Goal: Information Seeking & Learning: Learn about a topic

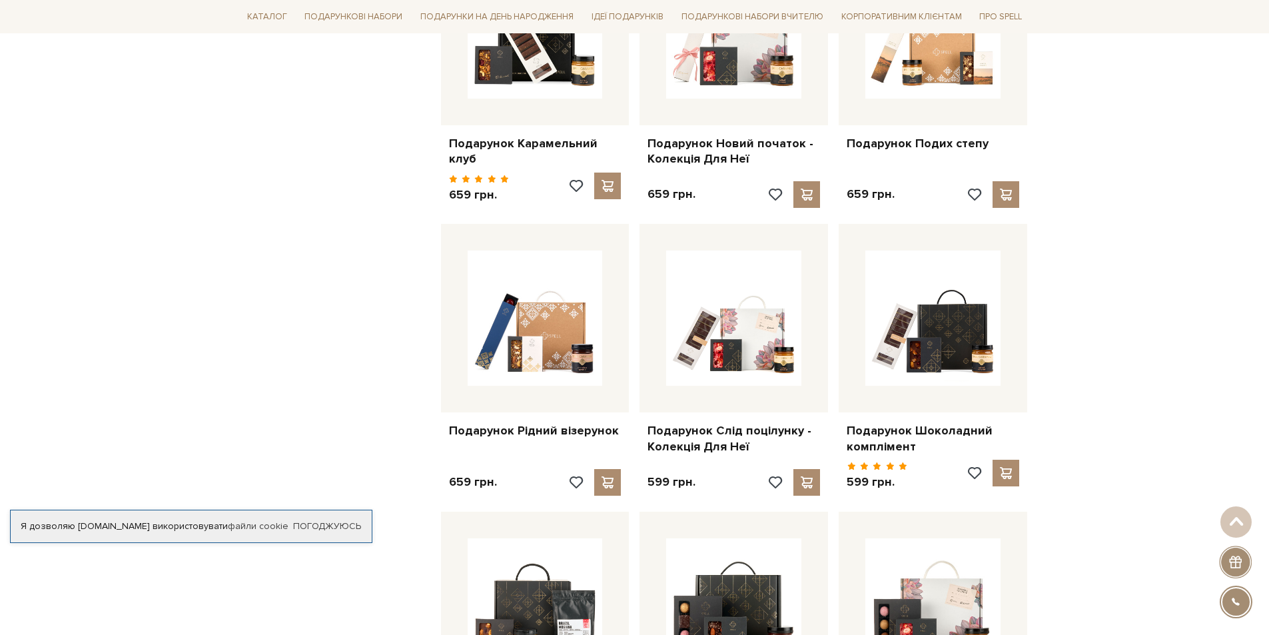
scroll to position [866, 0]
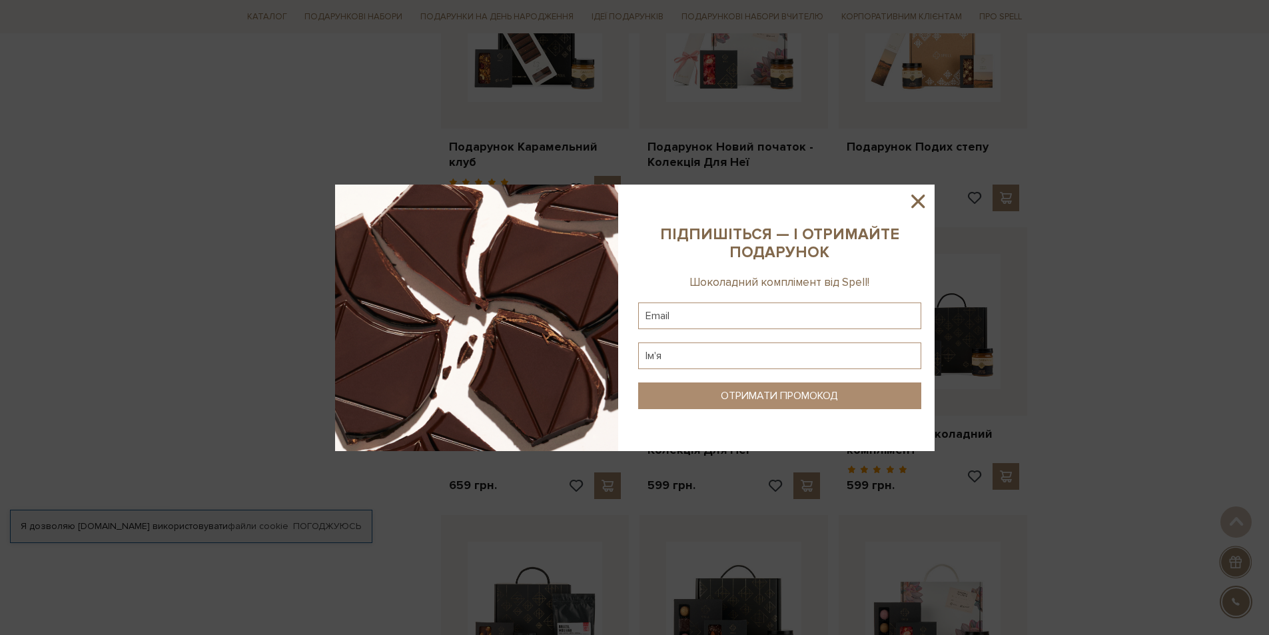
click at [918, 206] on icon at bounding box center [918, 201] width 23 height 23
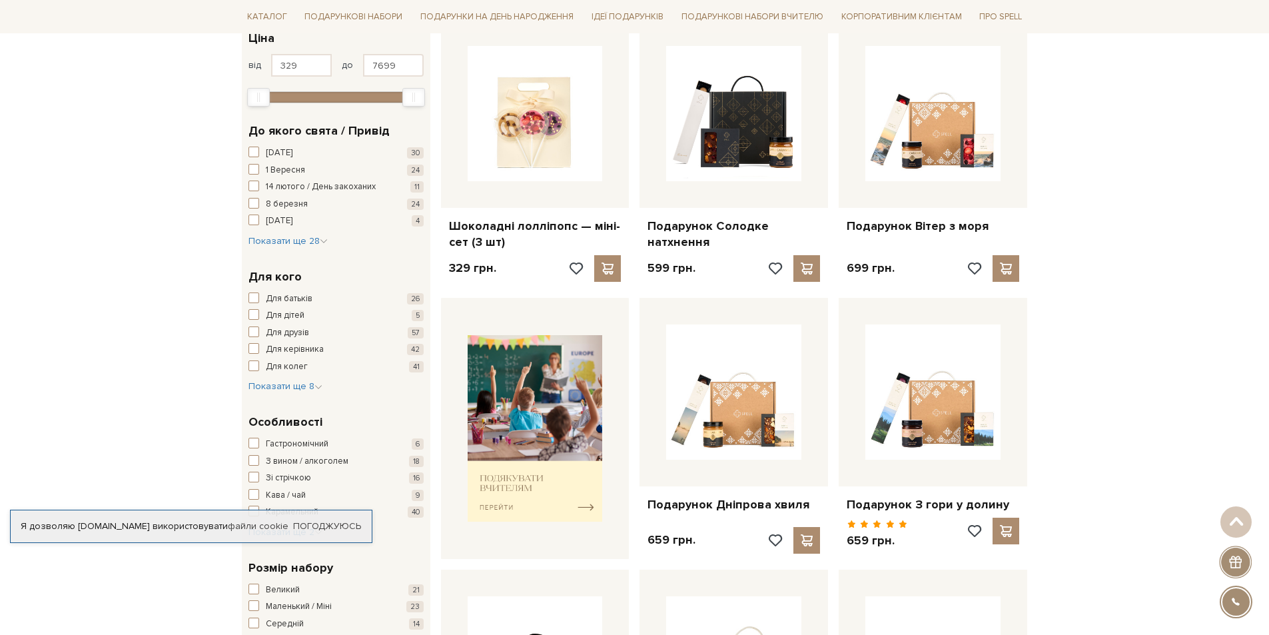
scroll to position [200, 0]
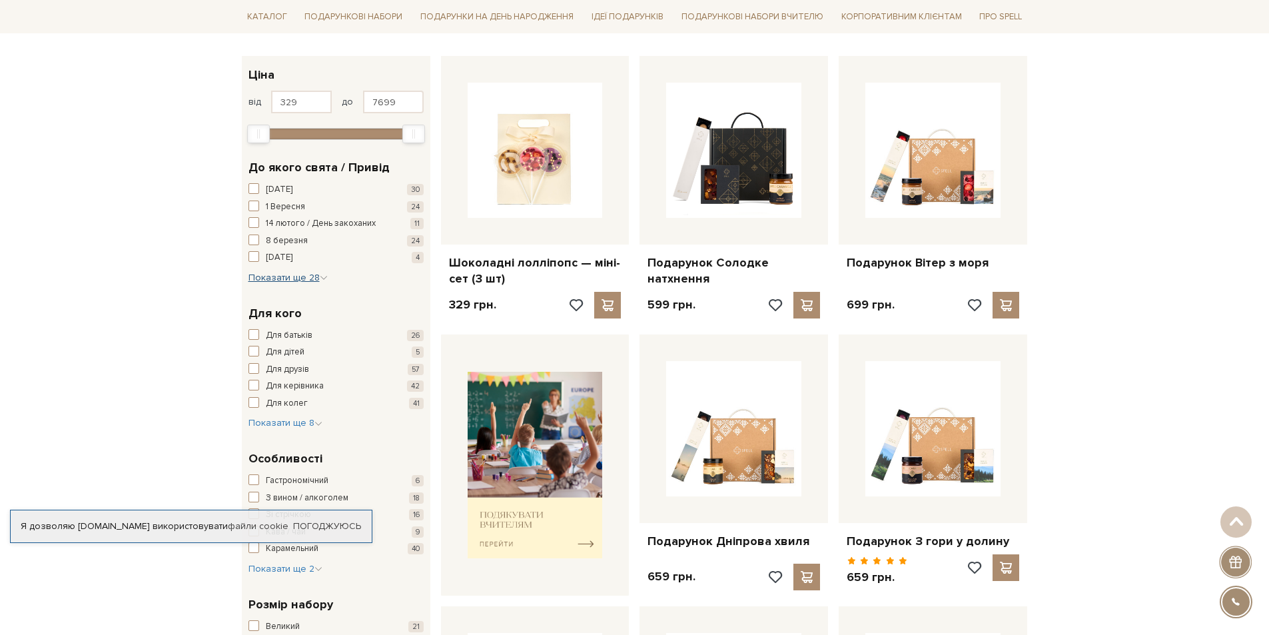
click at [319, 275] on span "Показати ще 28" at bounding box center [288, 277] width 79 height 11
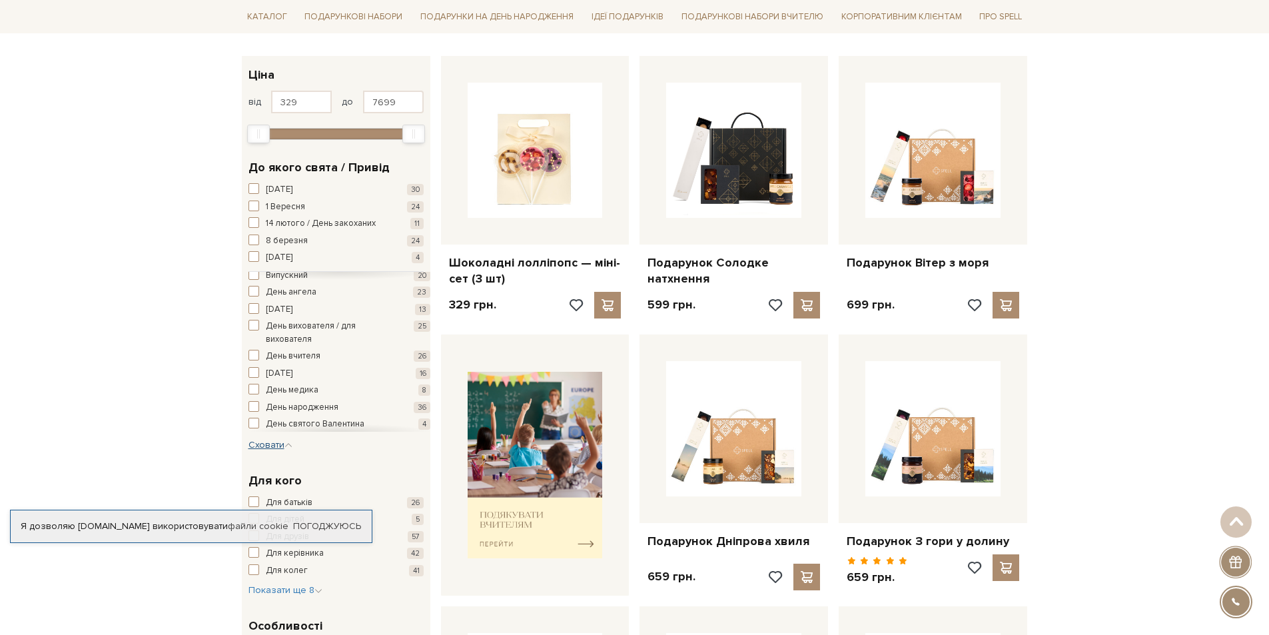
scroll to position [67, 0]
click at [251, 330] on span "button" at bounding box center [254, 332] width 11 height 11
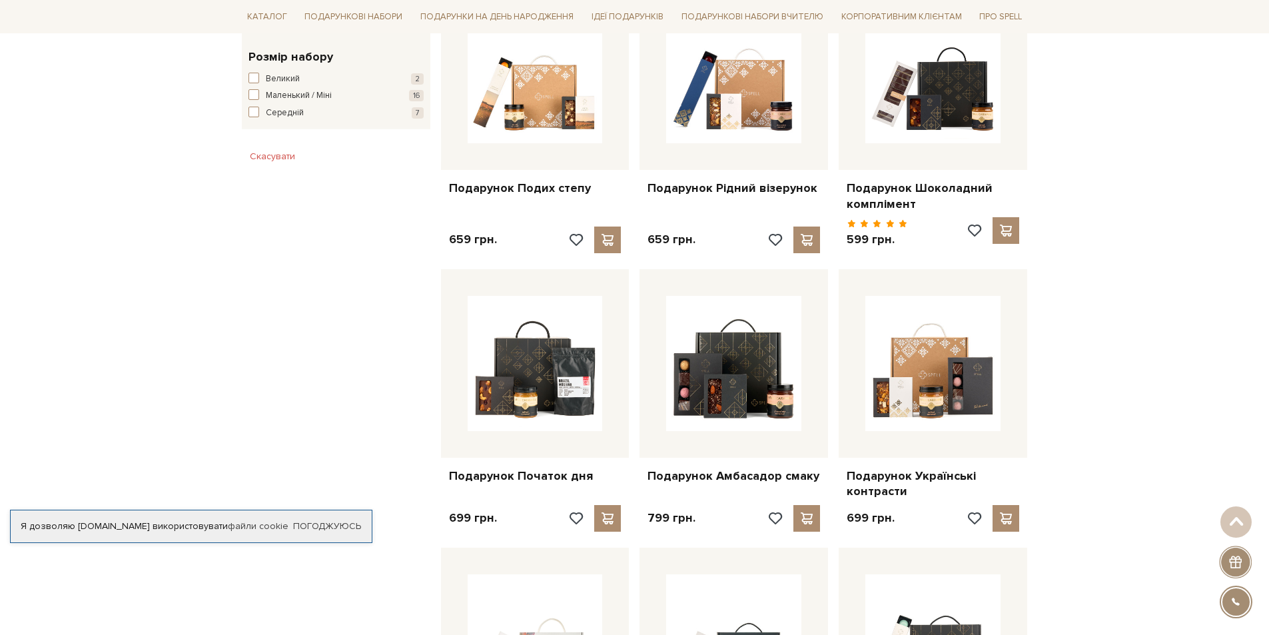
scroll to position [933, 0]
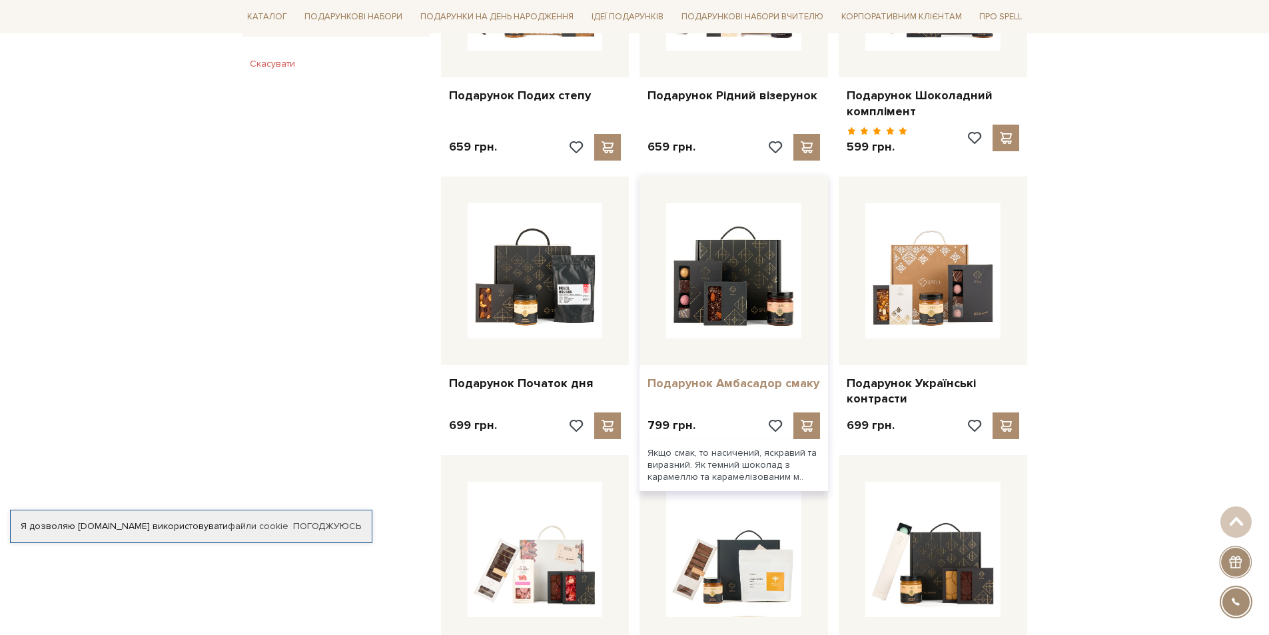
click at [768, 376] on link "Подарунок Амбасадор смаку" at bounding box center [734, 383] width 173 height 15
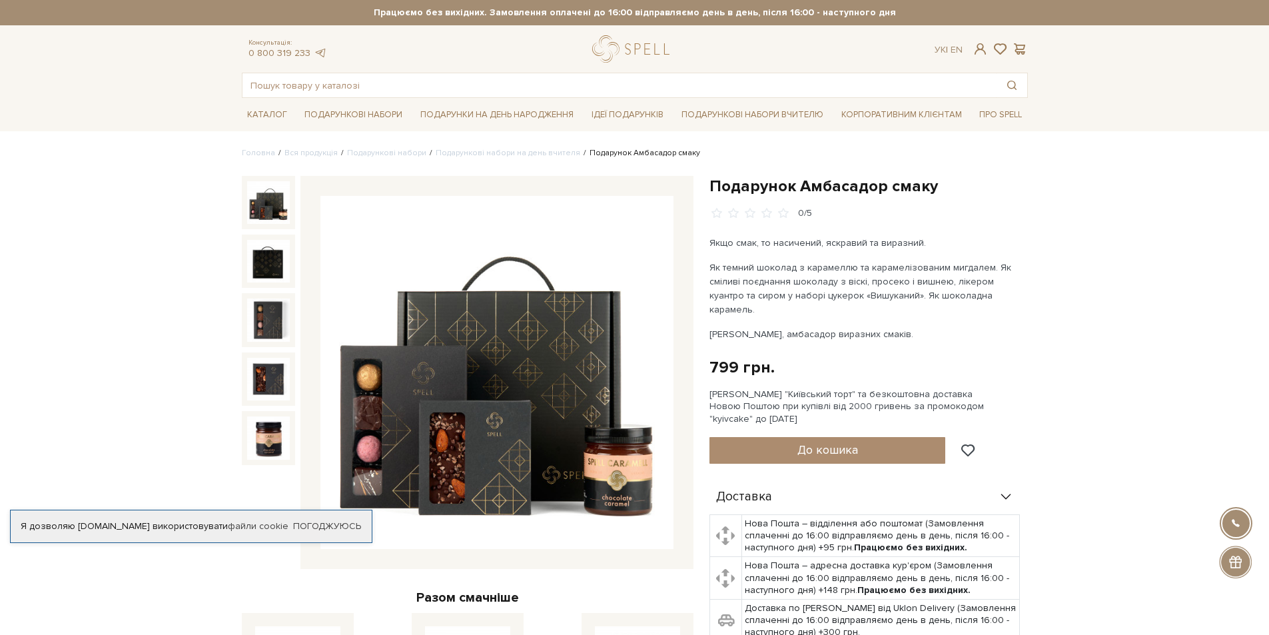
click at [568, 376] on img at bounding box center [497, 372] width 353 height 353
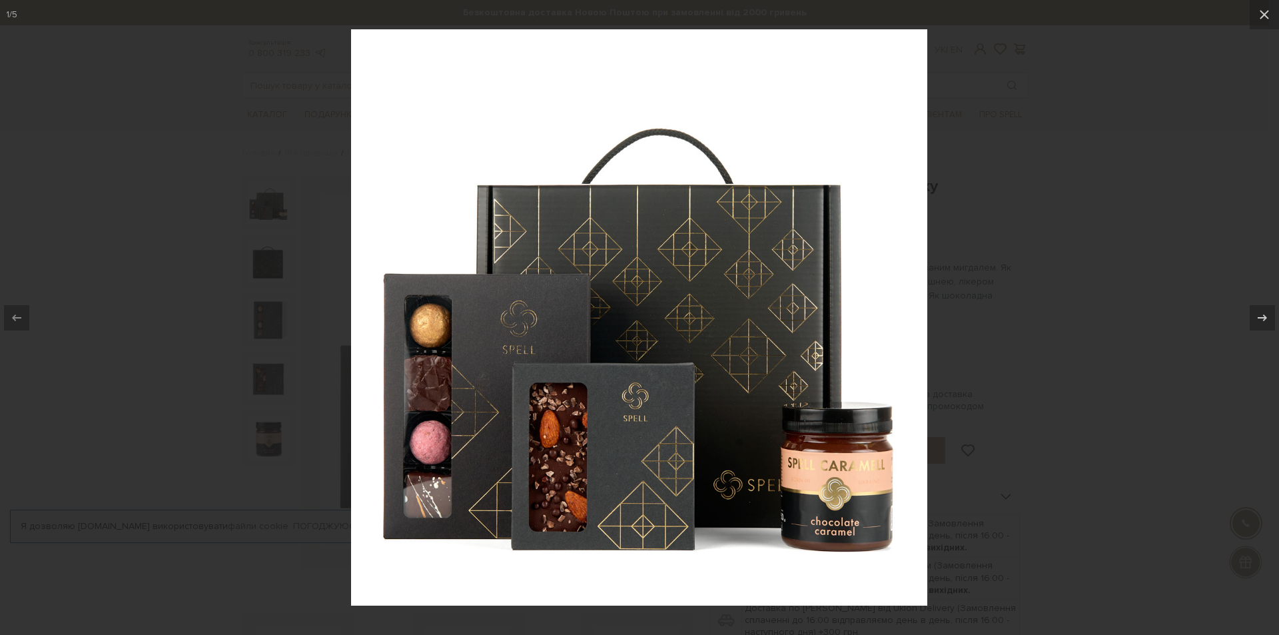
click at [710, 275] on img at bounding box center [639, 317] width 576 height 576
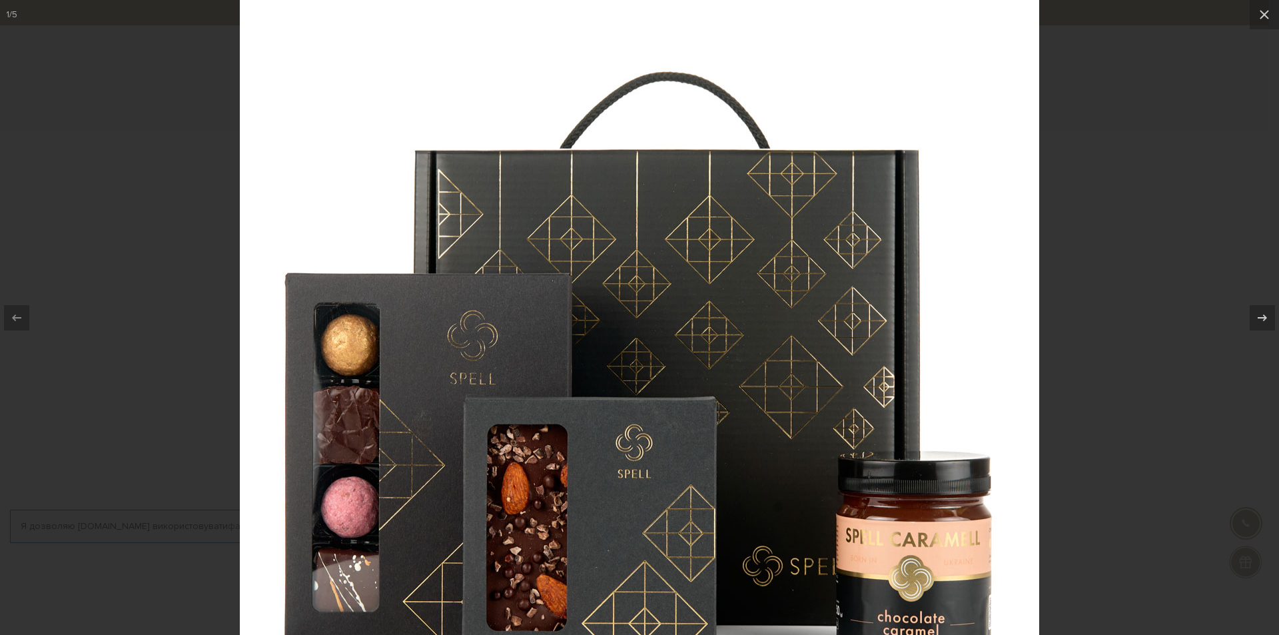
click at [710, 275] on img at bounding box center [640, 334] width 800 height 800
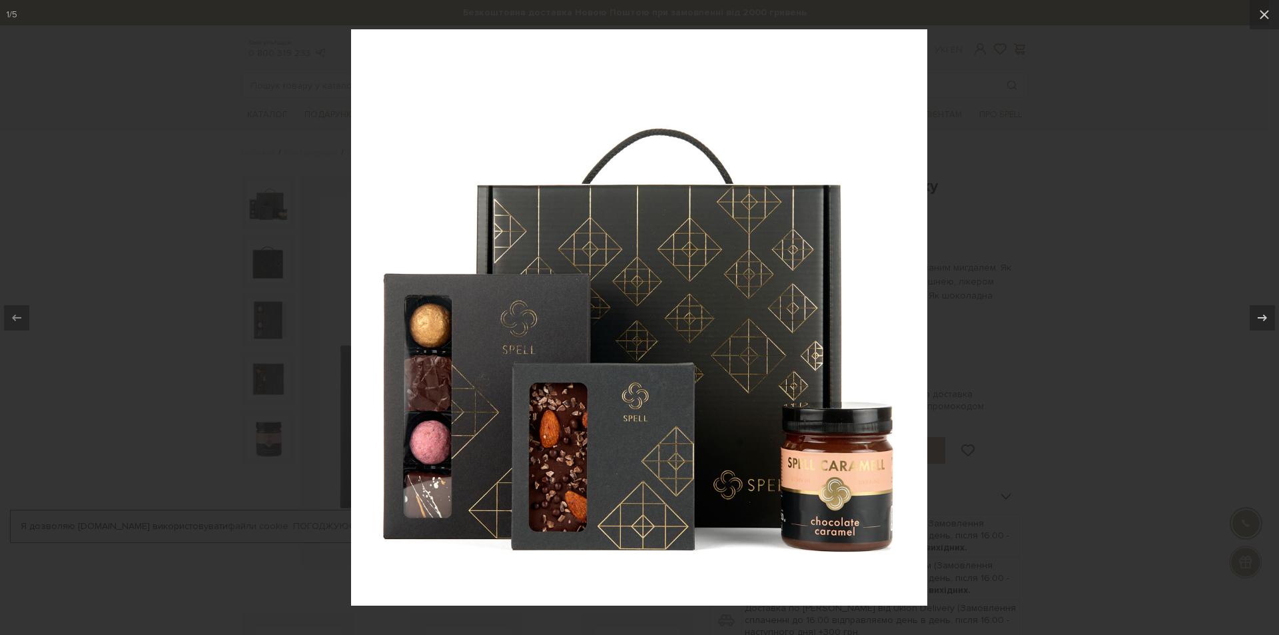
drag, startPoint x: 1267, startPoint y: 13, endPoint x: 1179, endPoint y: 58, distance: 98.4
click at [1266, 13] on icon at bounding box center [1264, 14] width 9 height 9
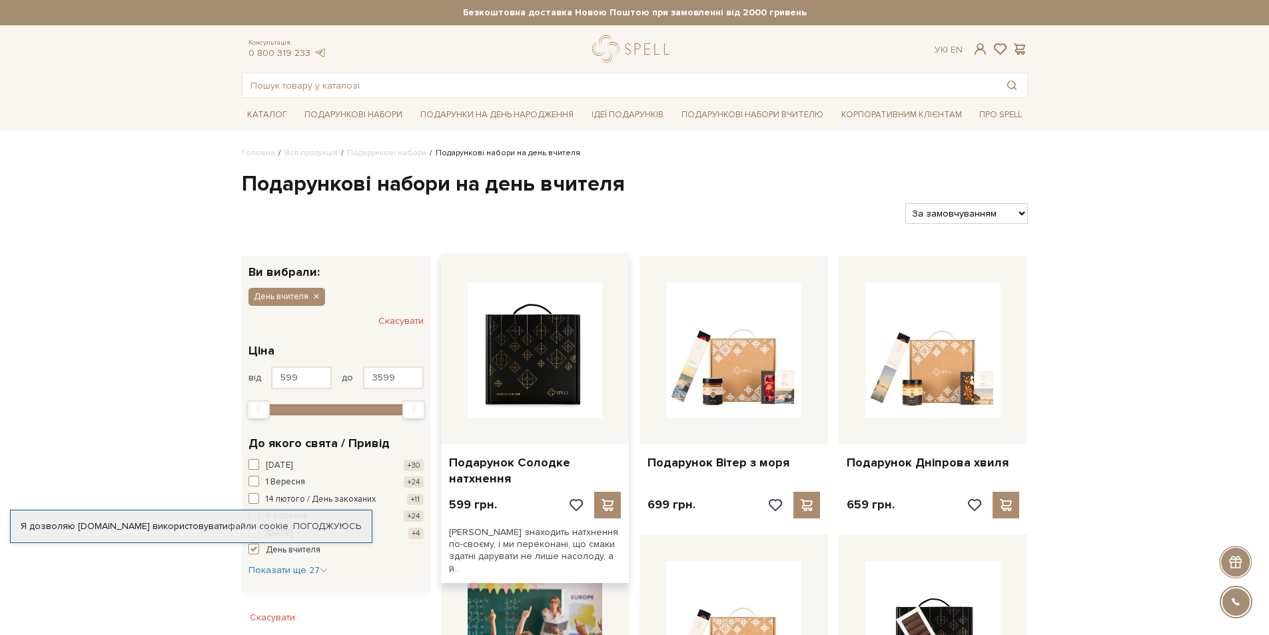
click at [541, 347] on img at bounding box center [535, 350] width 135 height 135
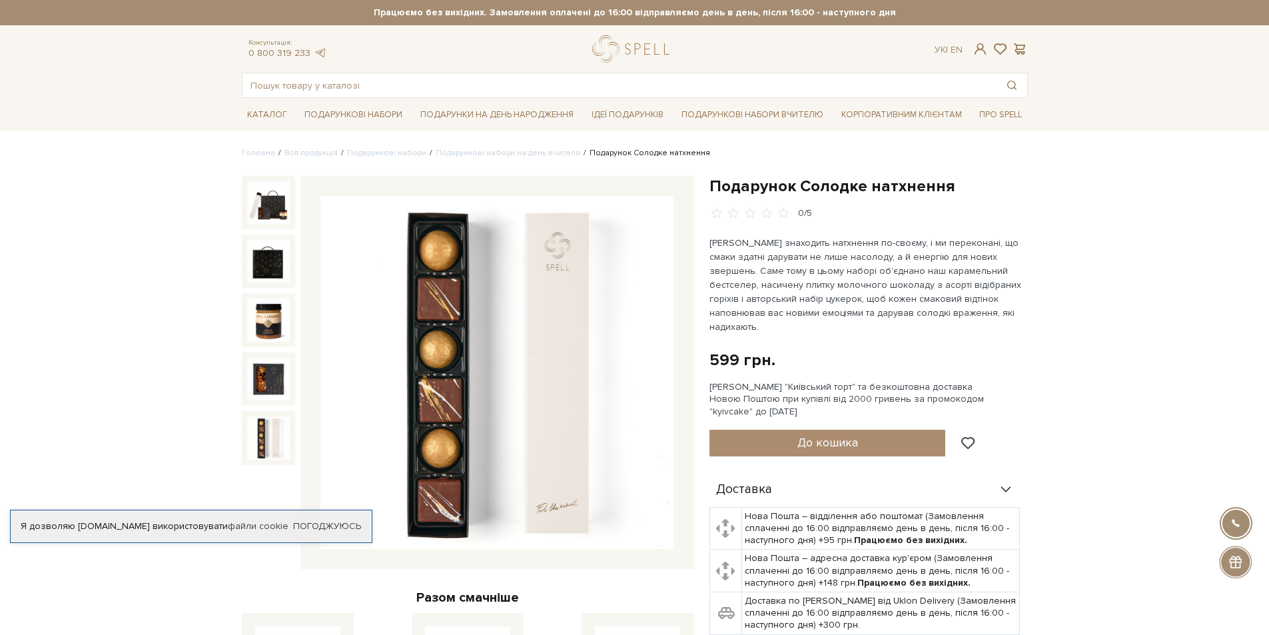
click at [265, 432] on img at bounding box center [268, 437] width 43 height 43
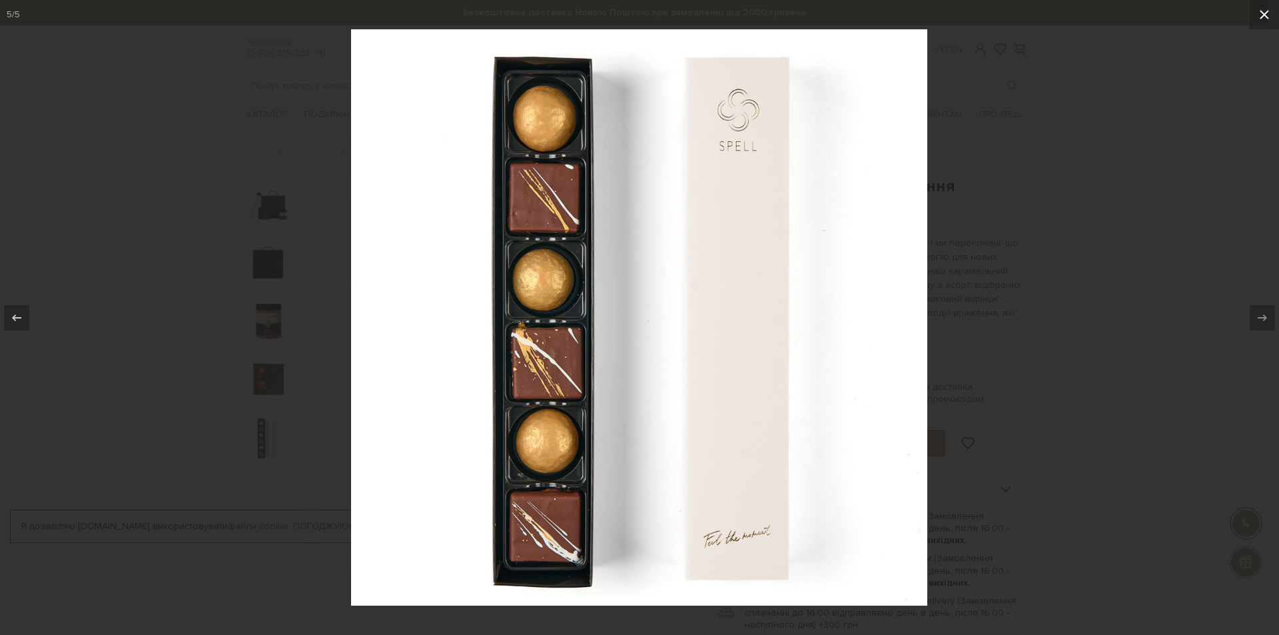
click at [1262, 16] on icon at bounding box center [1265, 15] width 16 height 16
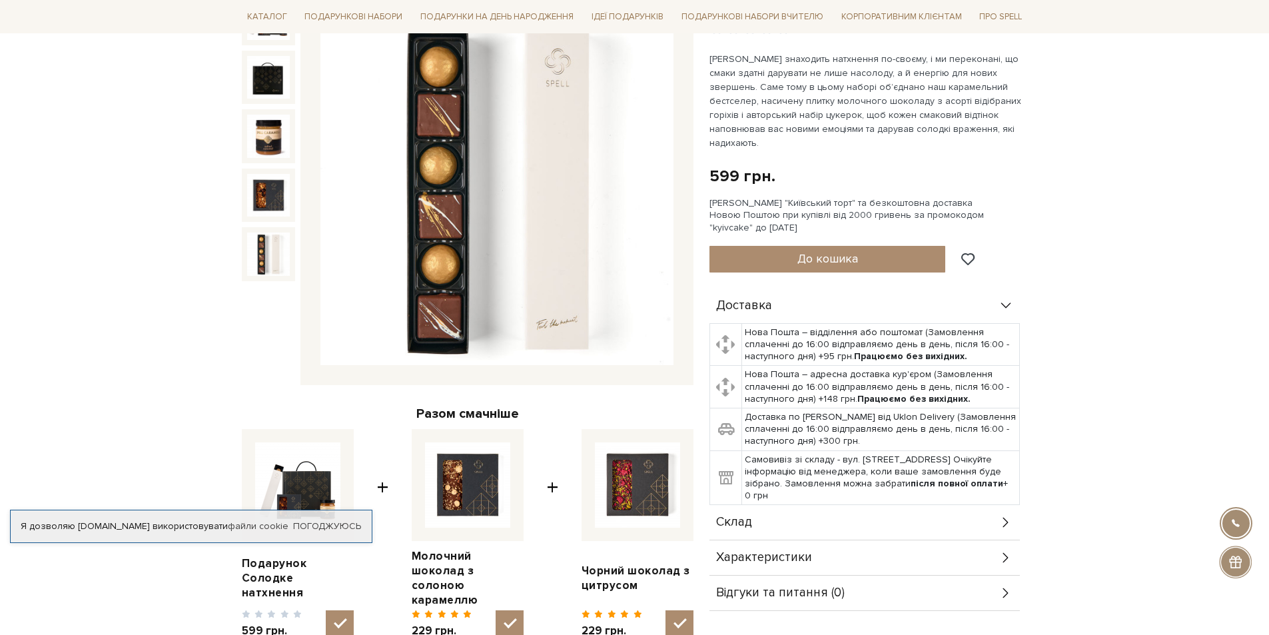
scroll to position [200, 0]
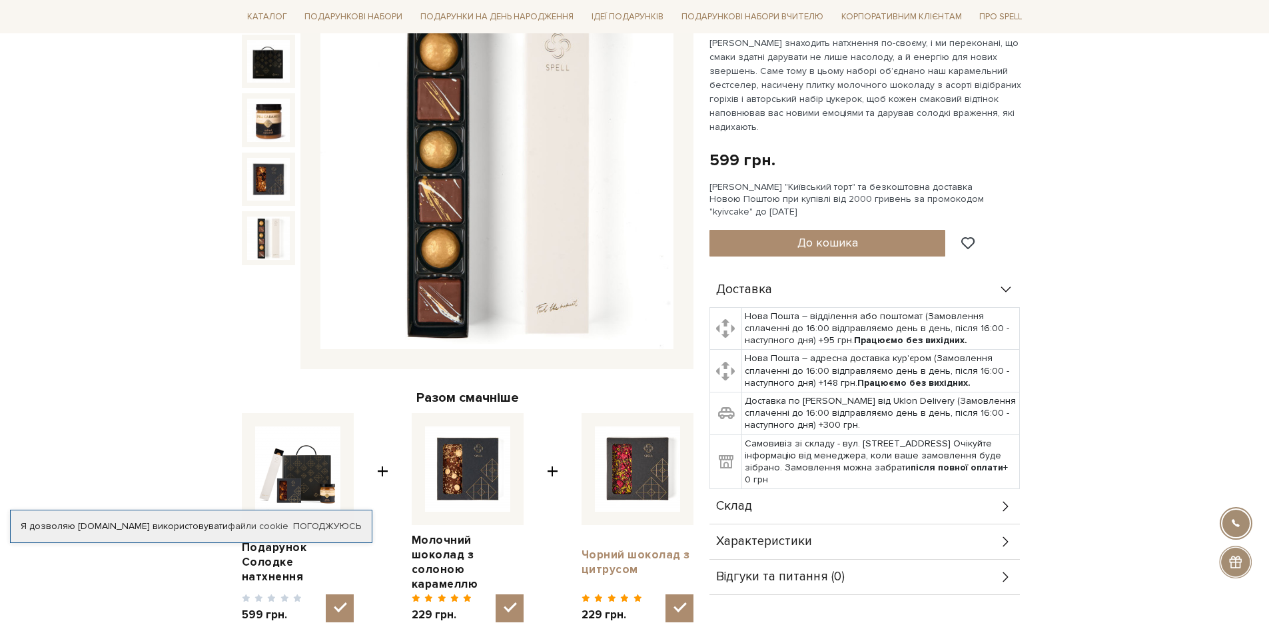
click at [626, 548] on link "Чорний шоколад з цитрусом" at bounding box center [638, 562] width 112 height 29
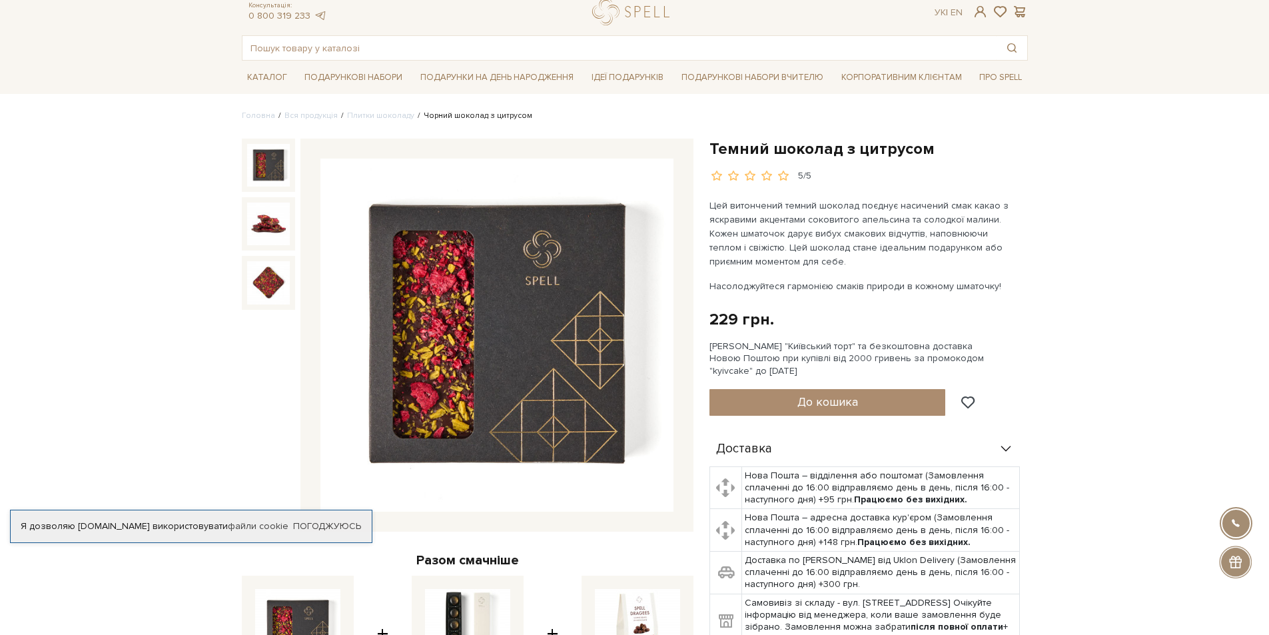
scroll to position [67, 0]
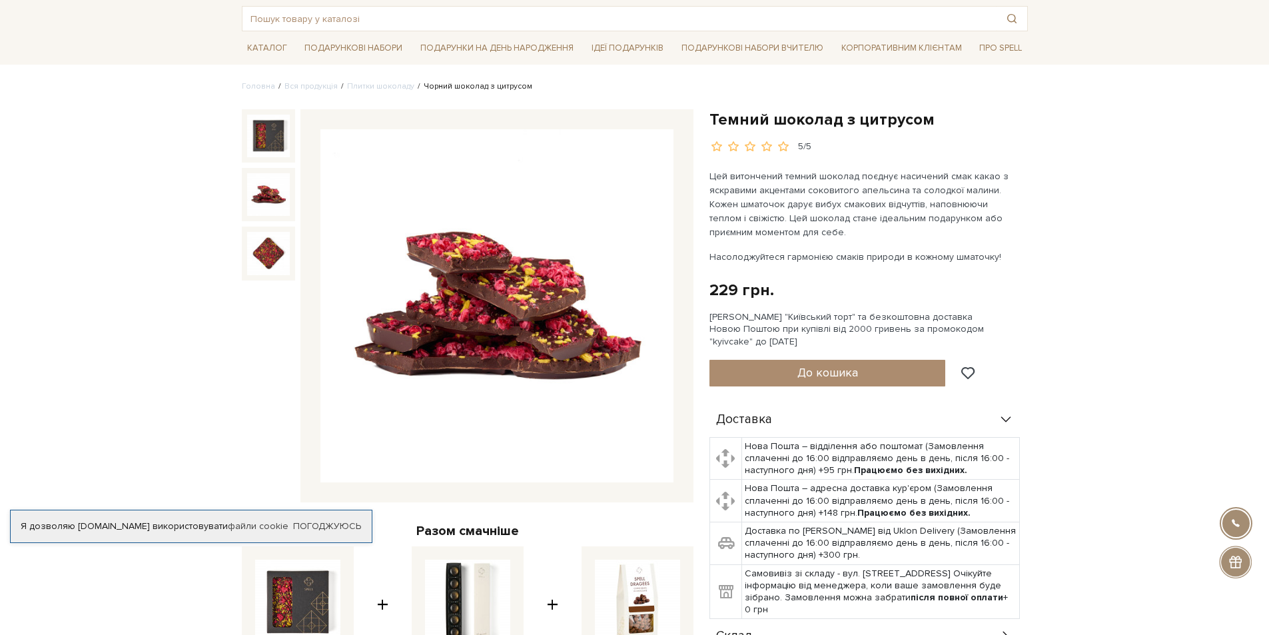
click at [255, 184] on img at bounding box center [268, 194] width 43 height 43
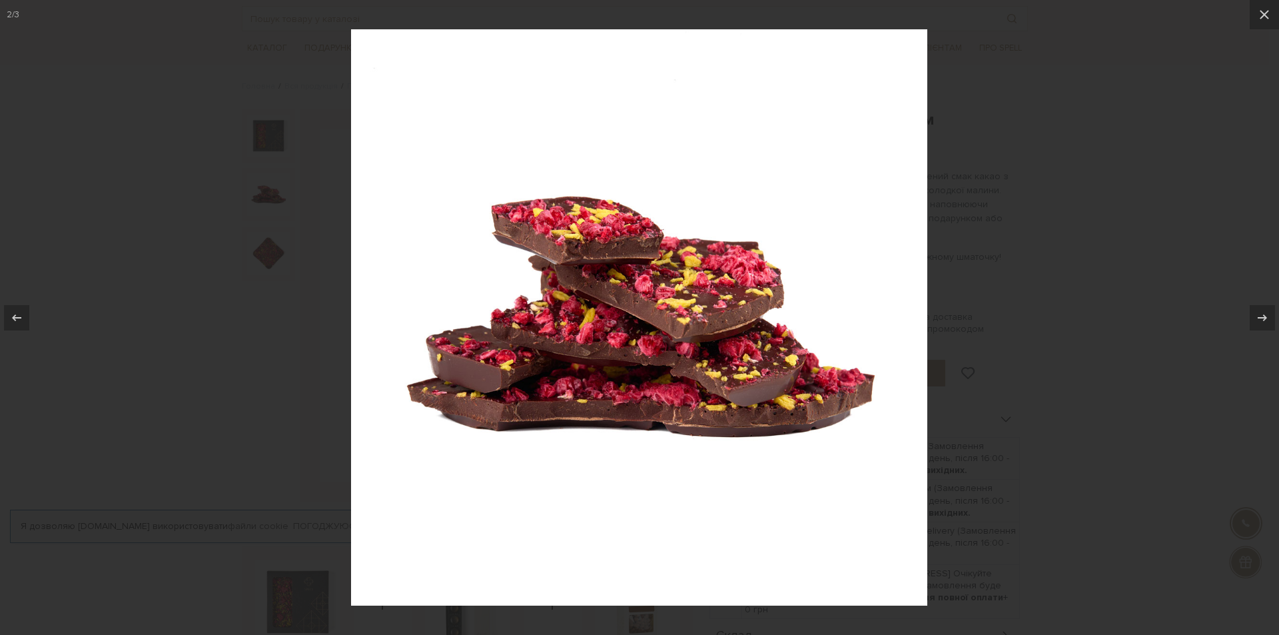
click at [784, 140] on img at bounding box center [639, 317] width 576 height 576
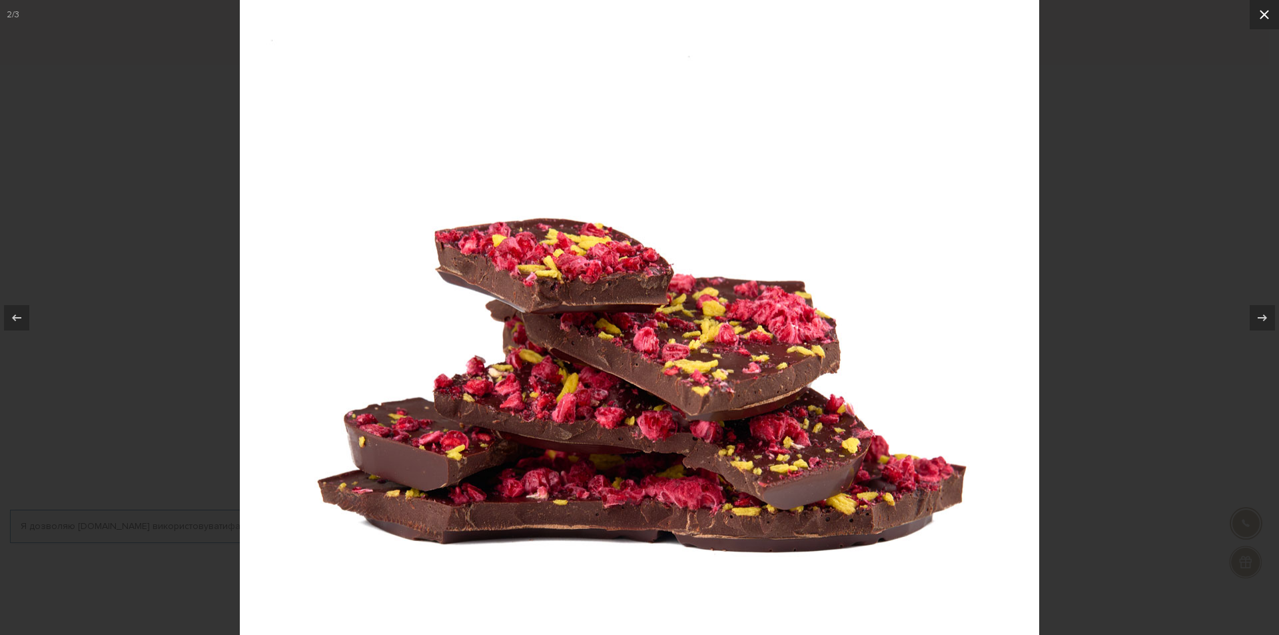
click at [1263, 13] on icon at bounding box center [1265, 15] width 16 height 16
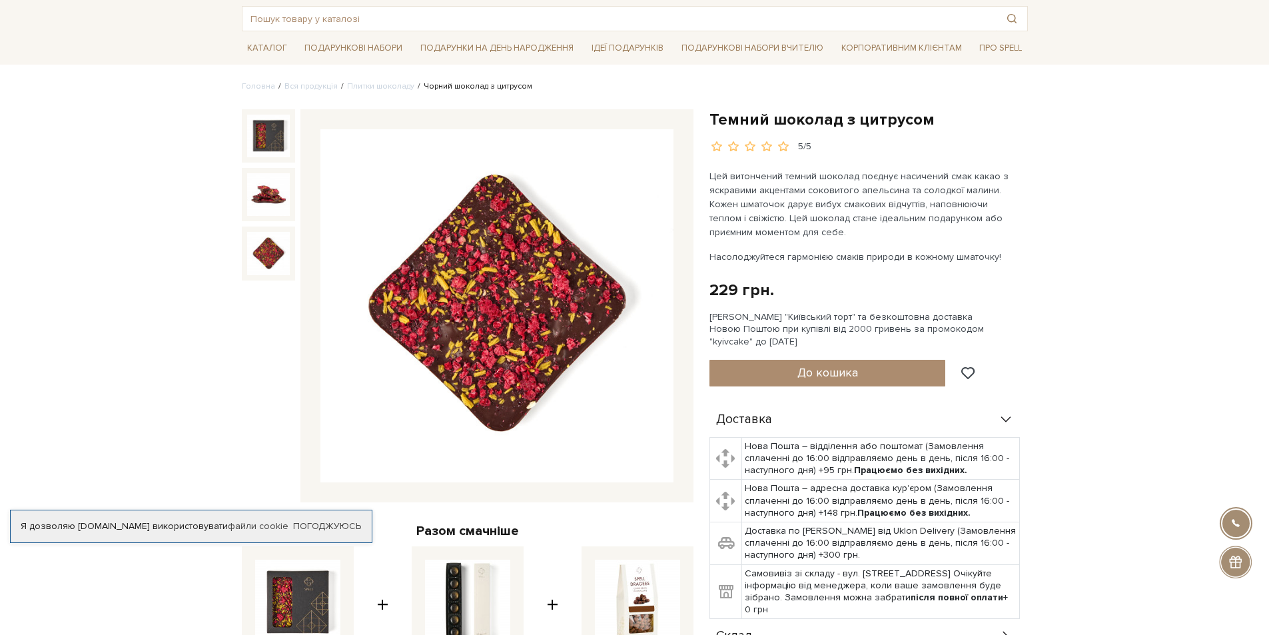
click at [269, 257] on img at bounding box center [268, 253] width 43 height 43
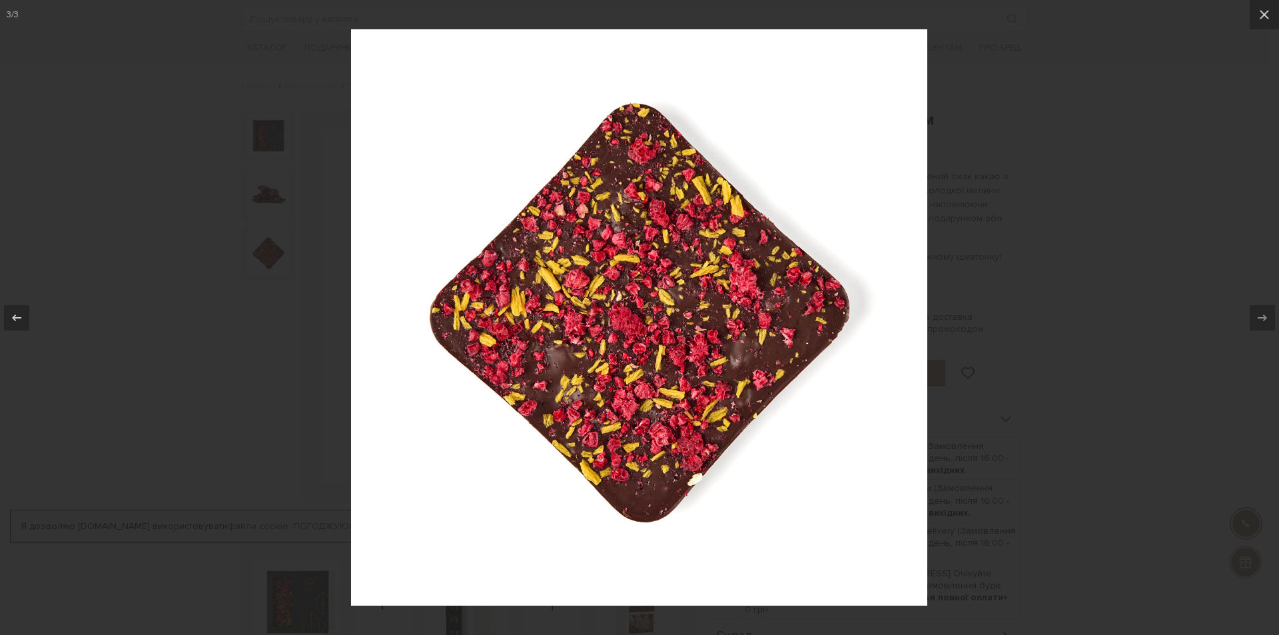
click at [756, 327] on img at bounding box center [639, 317] width 576 height 576
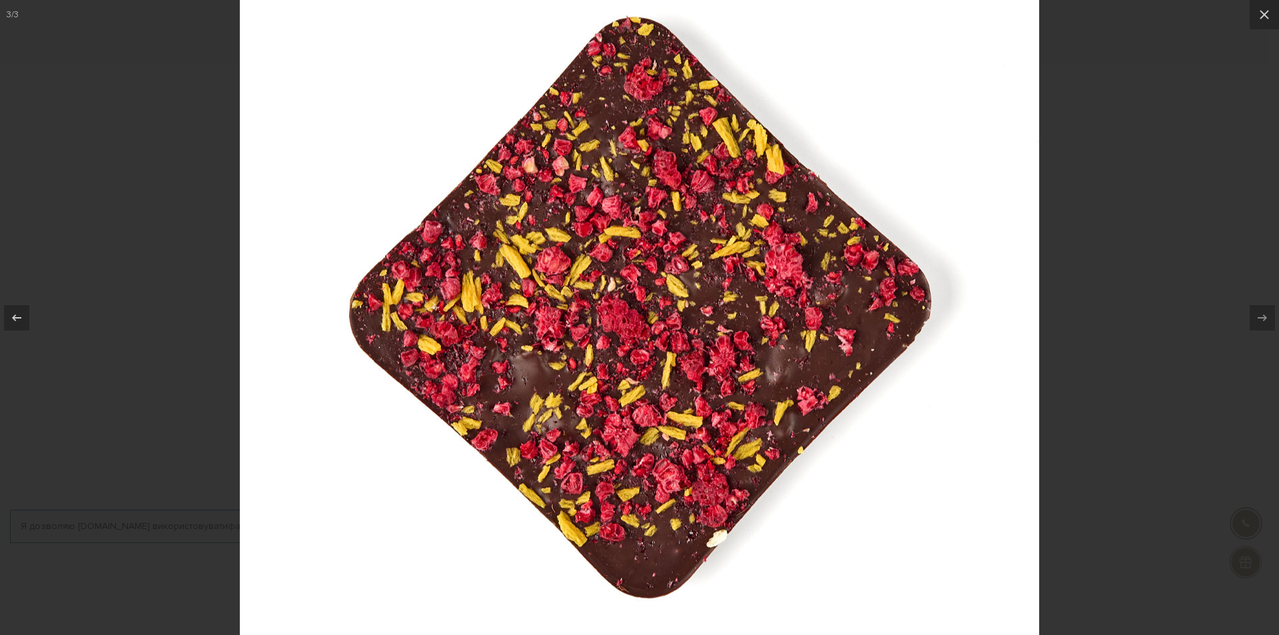
click at [756, 327] on img at bounding box center [640, 314] width 800 height 800
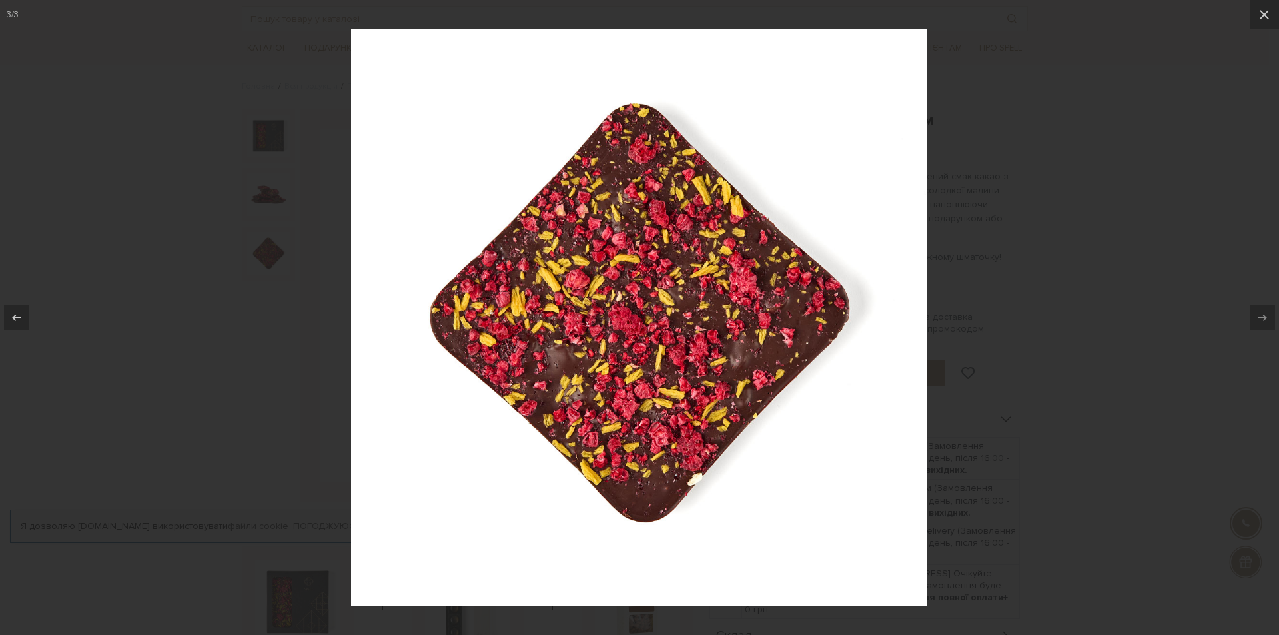
click at [1243, 53] on div at bounding box center [639, 317] width 1279 height 635
